Goal: Register for event/course

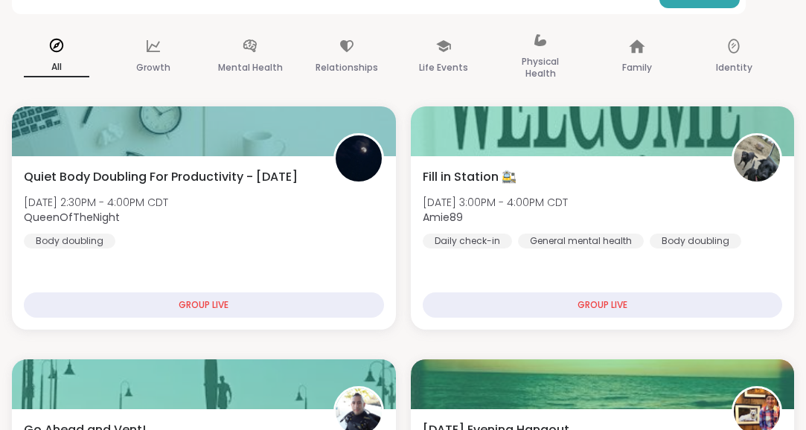
scroll to position [316, 0]
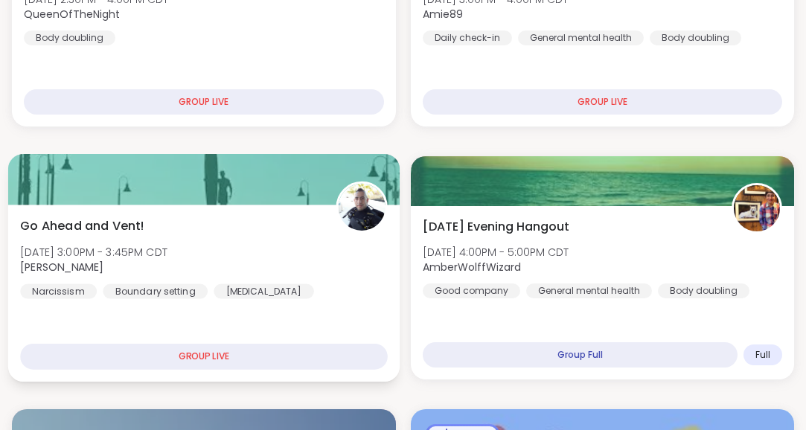
click at [203, 358] on div "GROUP LIVE" at bounding box center [203, 357] width 367 height 26
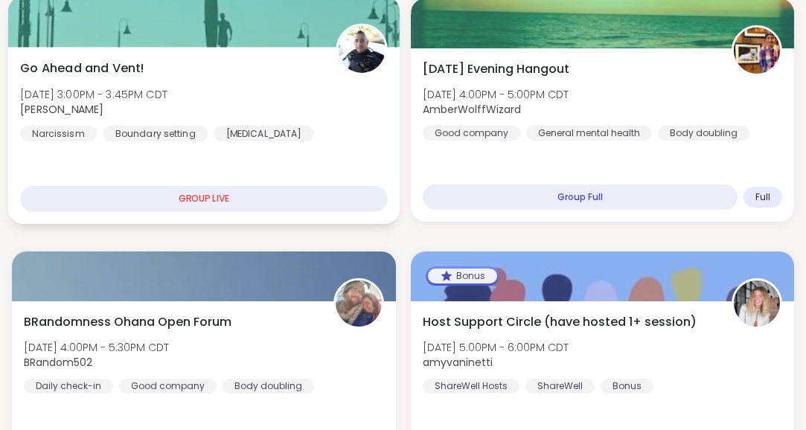
scroll to position [631, 0]
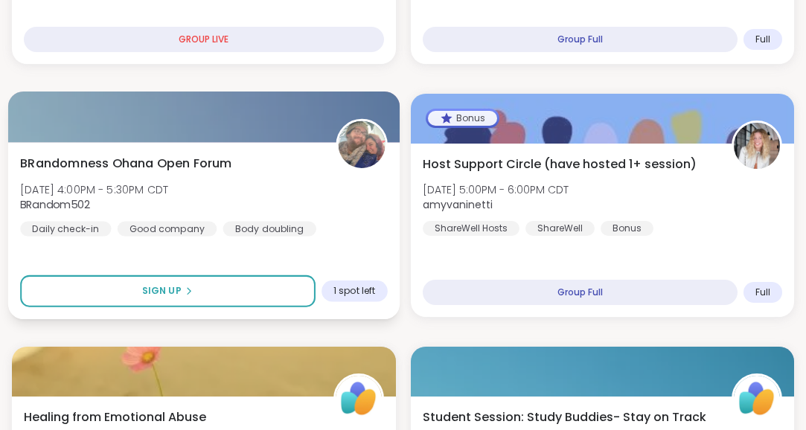
click at [230, 249] on div "BRandomness Ohana Open Forum [DATE] 4:00PM - 5:30PM CDT BRandom502 Daily check-…" at bounding box center [204, 230] width 392 height 177
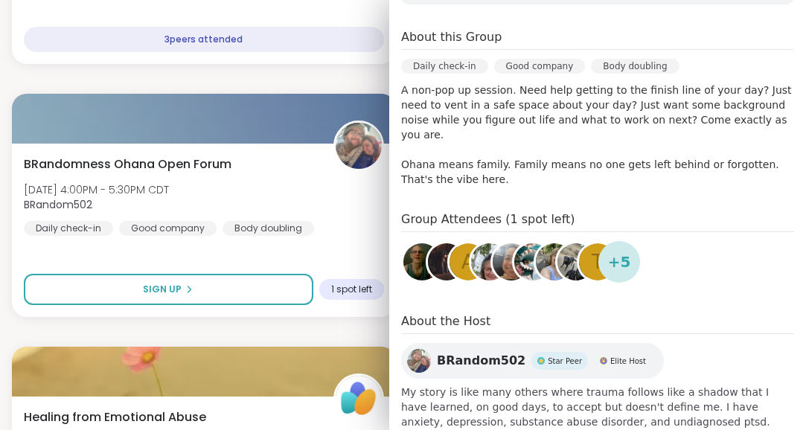
scroll to position [336, 0]
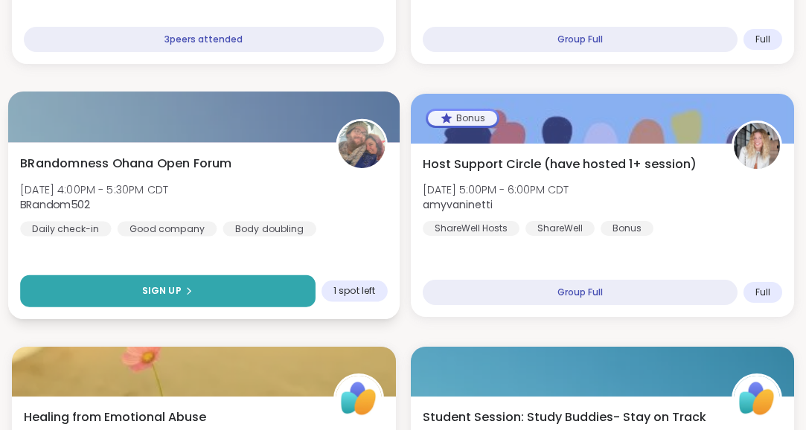
click at [237, 301] on button "Sign Up" at bounding box center [167, 291] width 295 height 32
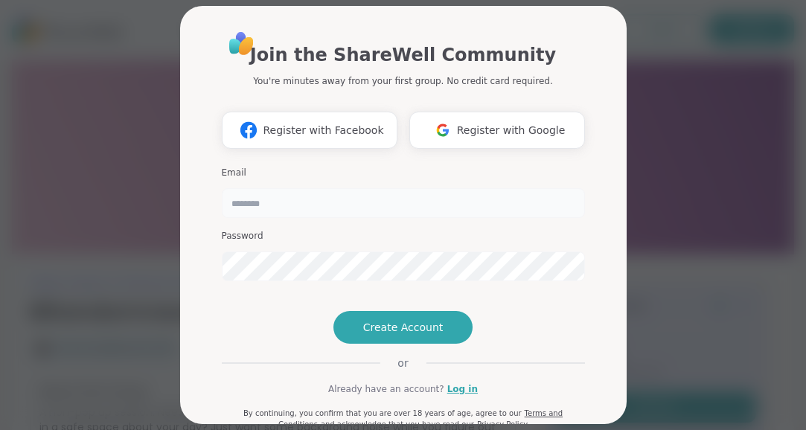
click at [327, 213] on input "email" at bounding box center [403, 203] width 363 height 30
type input "**********"
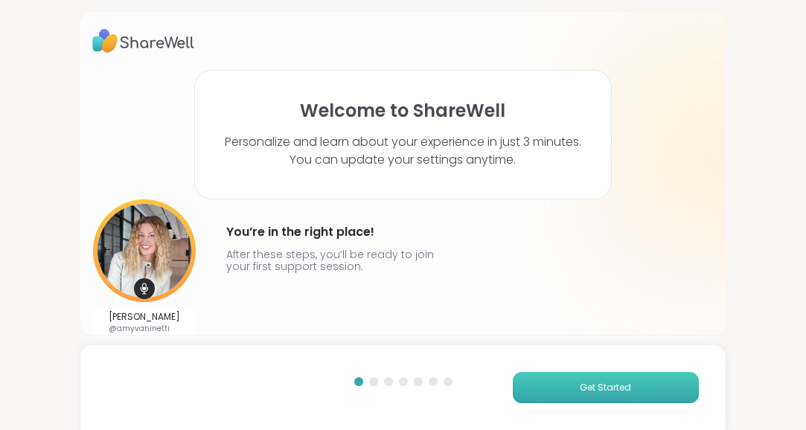
click at [614, 381] on span "Get Started" at bounding box center [605, 387] width 51 height 13
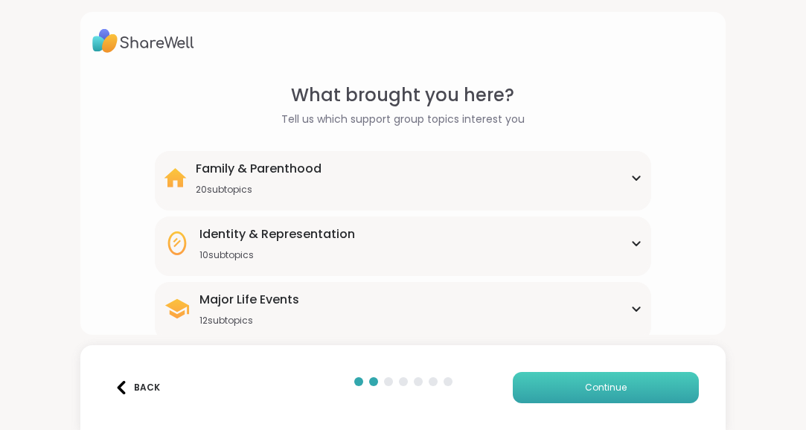
click at [613, 381] on span "Continue" at bounding box center [606, 387] width 42 height 13
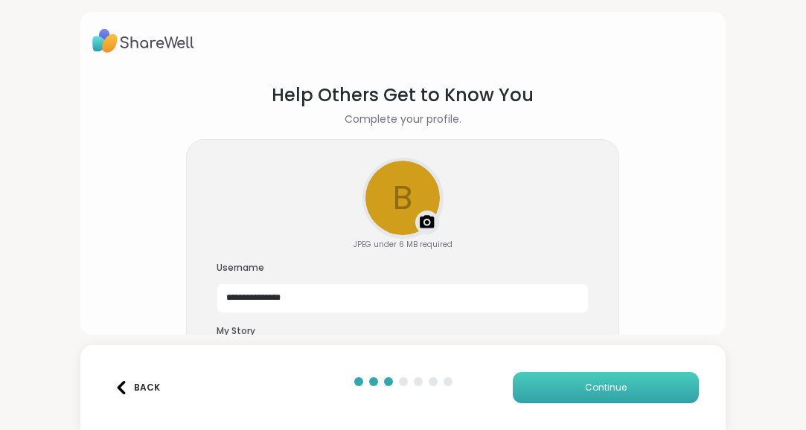
click at [613, 381] on span "Continue" at bounding box center [606, 387] width 42 height 13
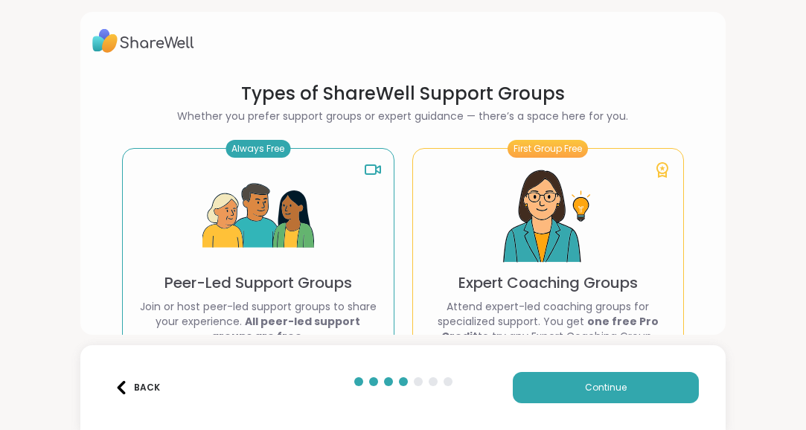
click at [133, 390] on div "Back" at bounding box center [137, 387] width 45 height 13
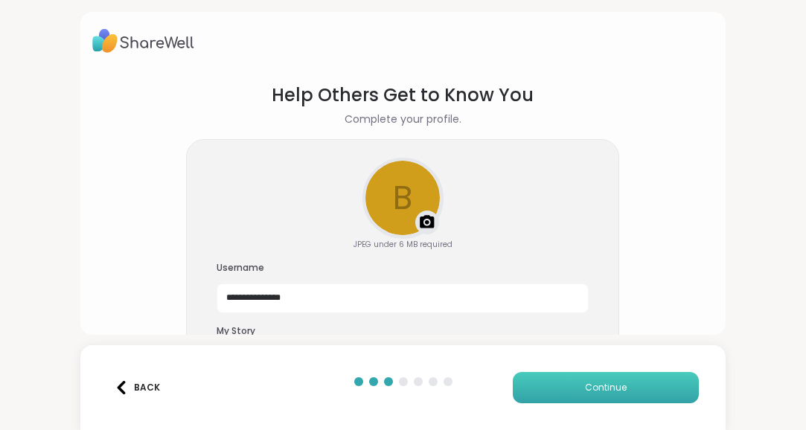
click at [586, 378] on button "Continue" at bounding box center [606, 387] width 186 height 31
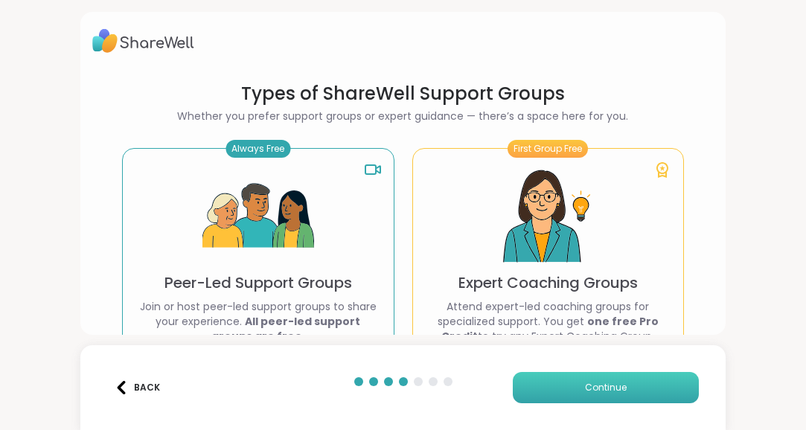
click at [584, 378] on button "Continue" at bounding box center [606, 387] width 186 height 31
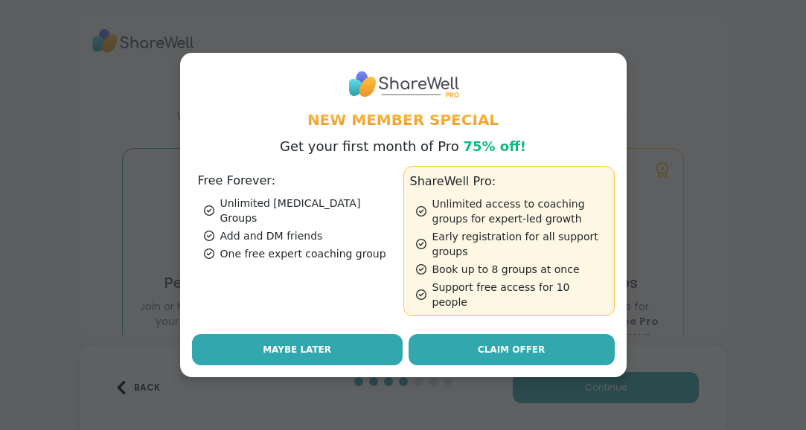
click at [345, 345] on button "Maybe Later" at bounding box center [297, 349] width 211 height 31
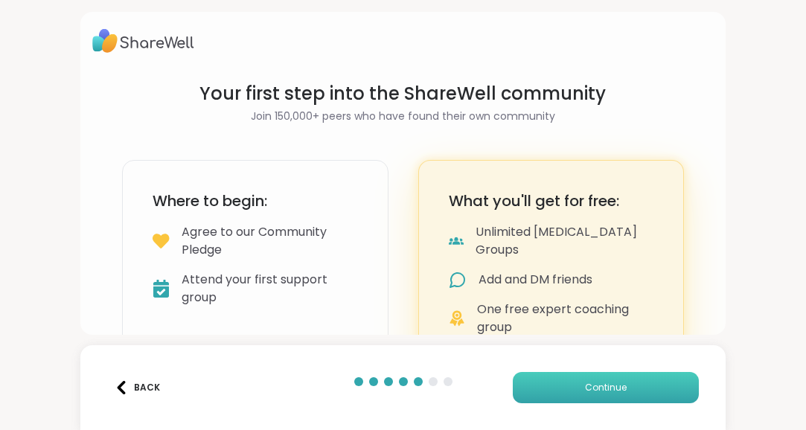
click at [607, 399] on button "Continue" at bounding box center [606, 387] width 186 height 31
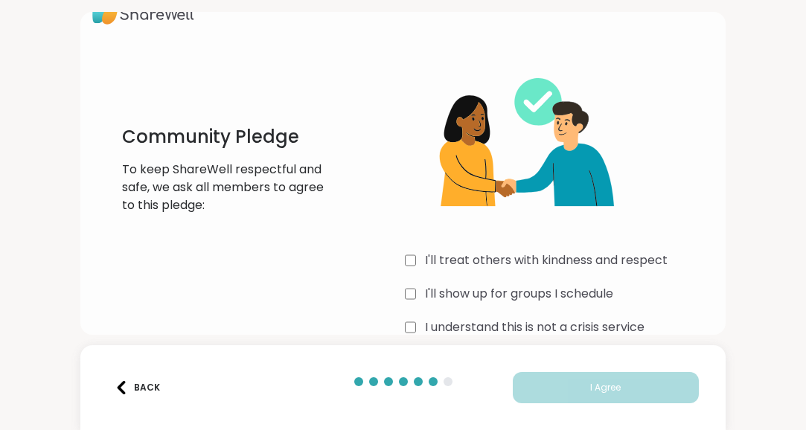
scroll to position [57, 0]
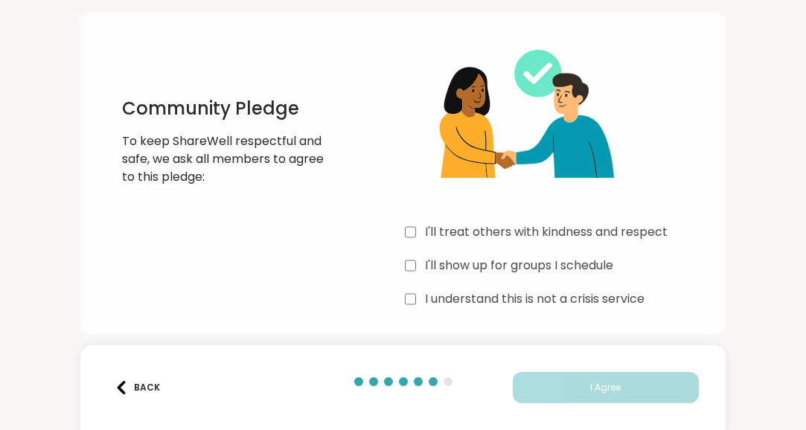
click at [417, 297] on div "I understand this is not a crisis service" at bounding box center [559, 299] width 308 height 18
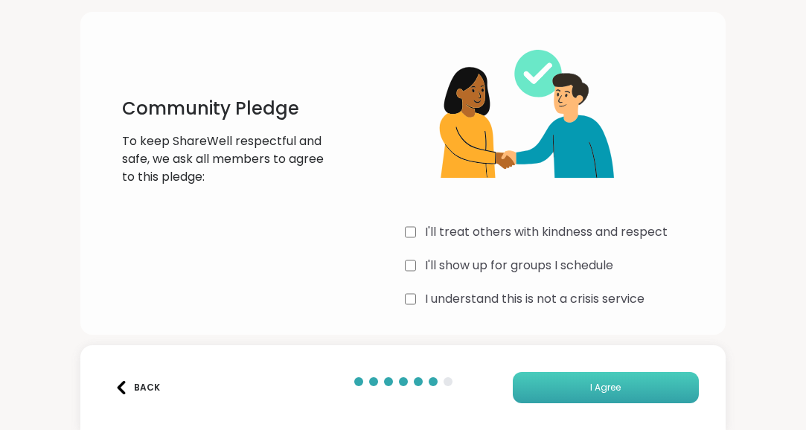
click at [625, 374] on button "I Agree" at bounding box center [606, 387] width 186 height 31
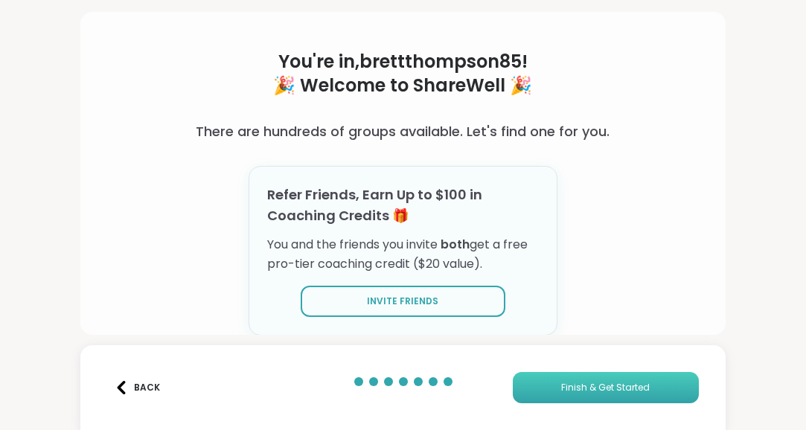
click at [626, 377] on button "Finish & Get Started" at bounding box center [606, 387] width 186 height 31
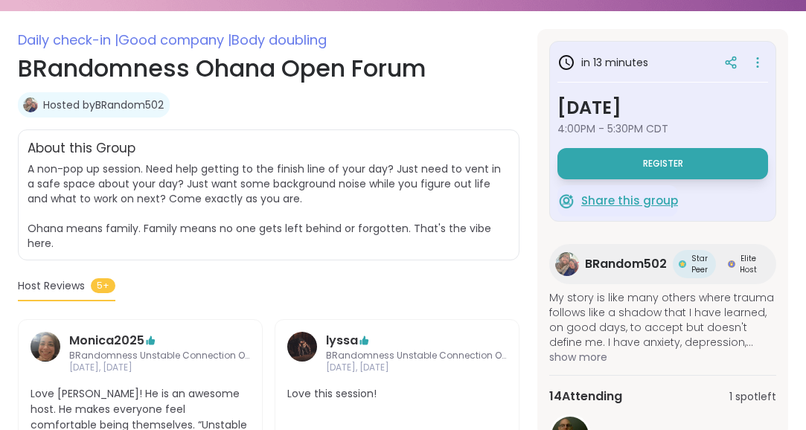
scroll to position [237, 0]
